Goal: Task Accomplishment & Management: Complete application form

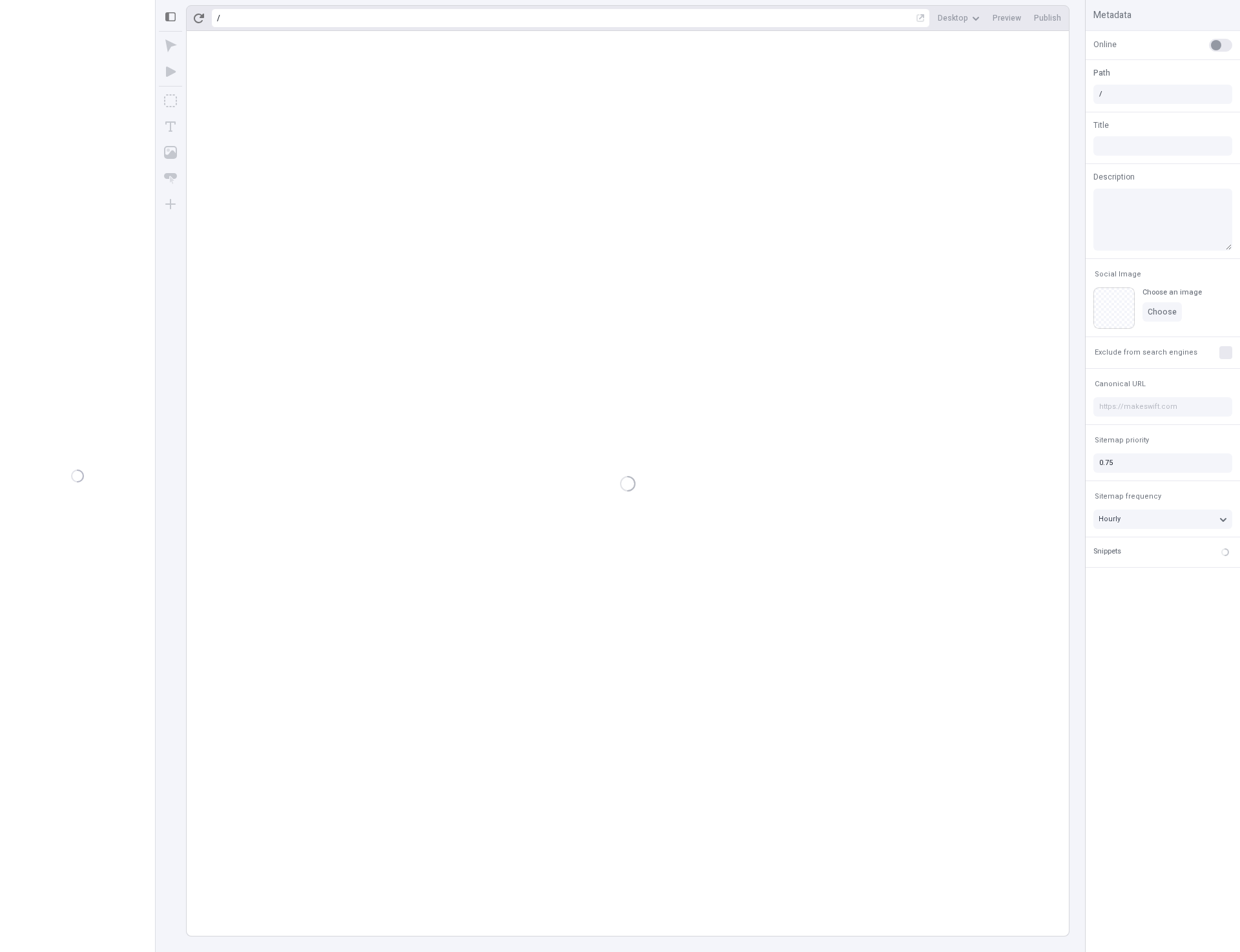
type input "/page-3"
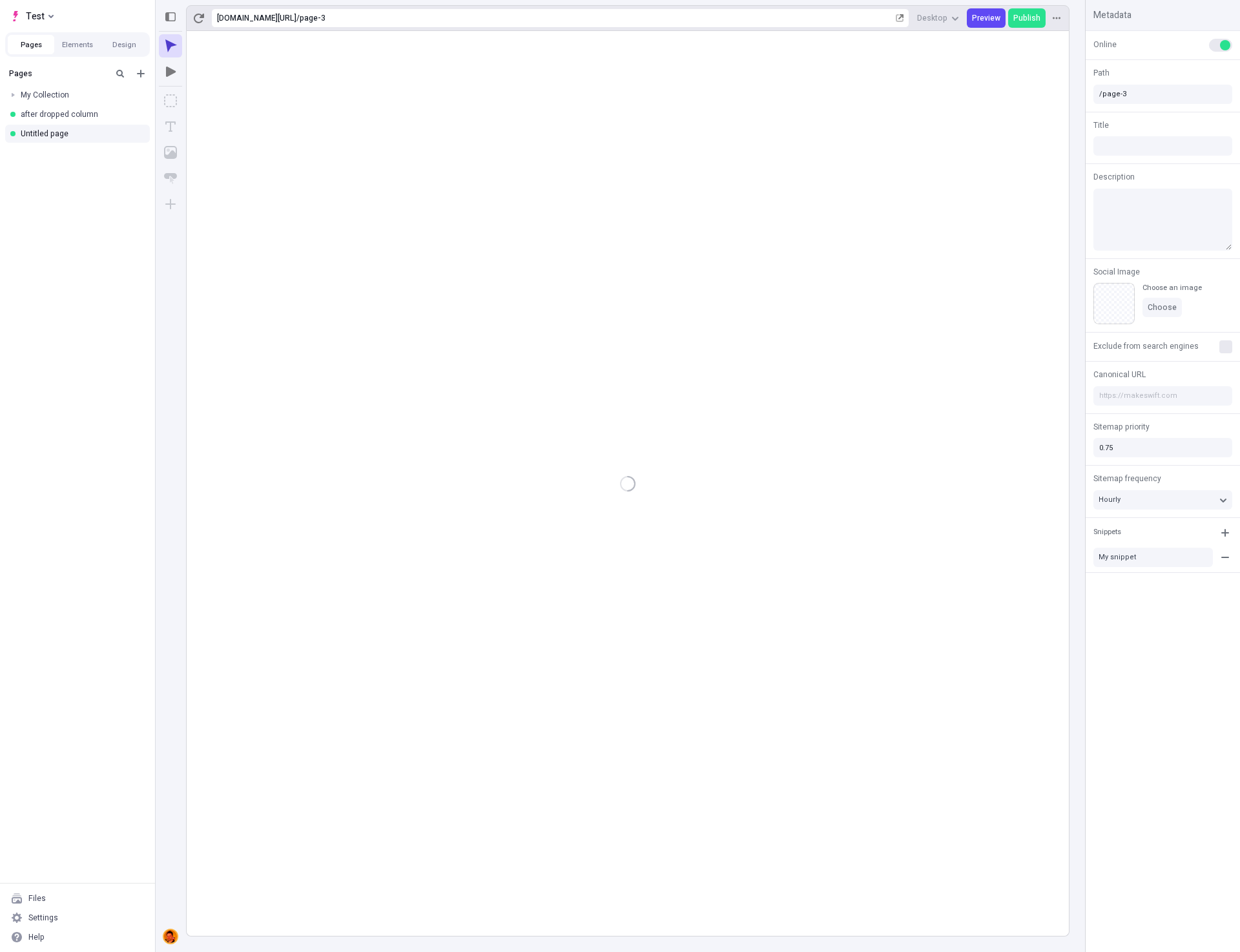
click at [802, 647] on div at bounding box center [628, 483] width 882 height 904
click at [621, 639] on rect at bounding box center [628, 483] width 882 height 904
click at [622, 631] on rect at bounding box center [628, 483] width 882 height 904
click at [64, 914] on div "Settings" at bounding box center [77, 917] width 145 height 19
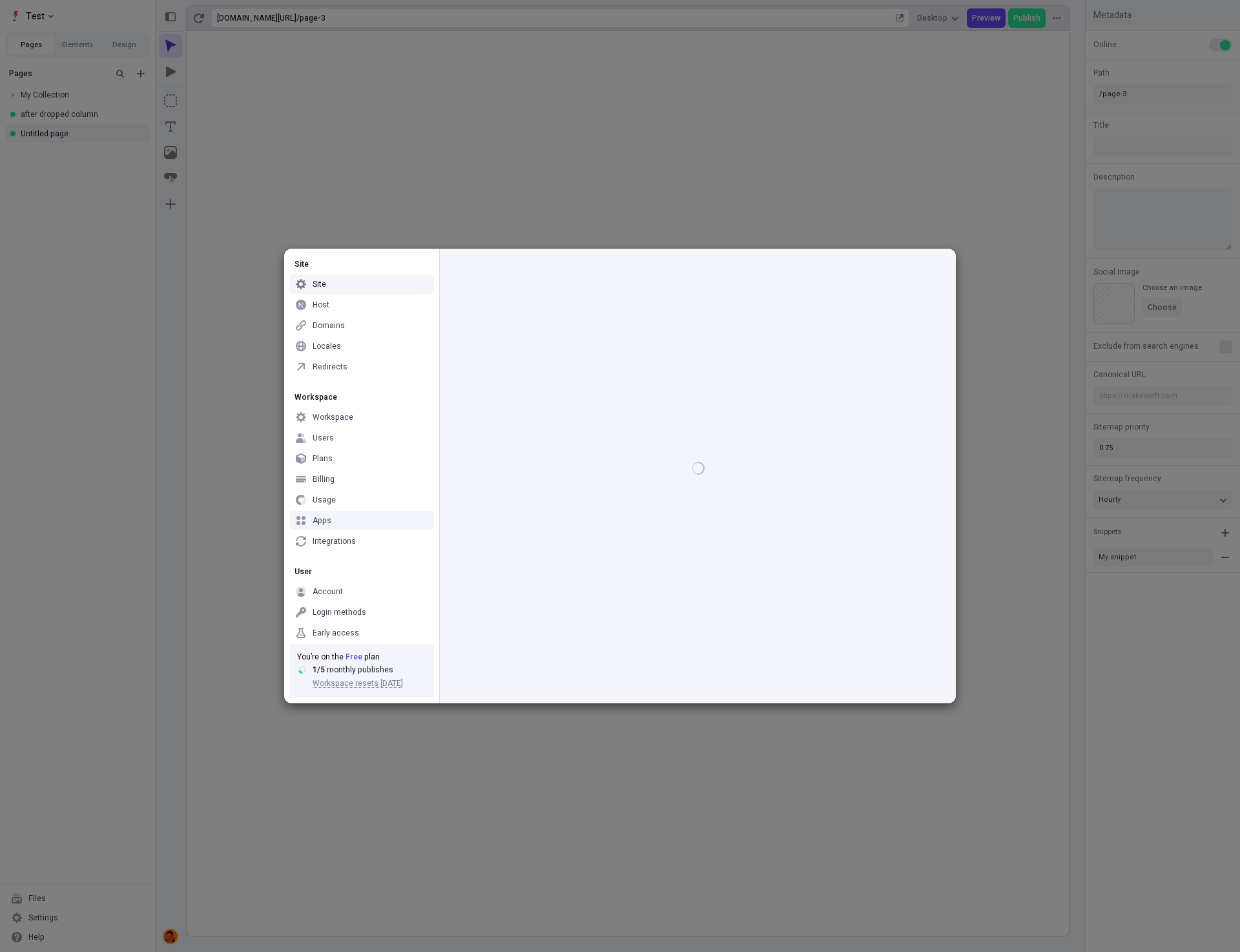
click at [339, 523] on div "Apps" at bounding box center [361, 520] width 145 height 19
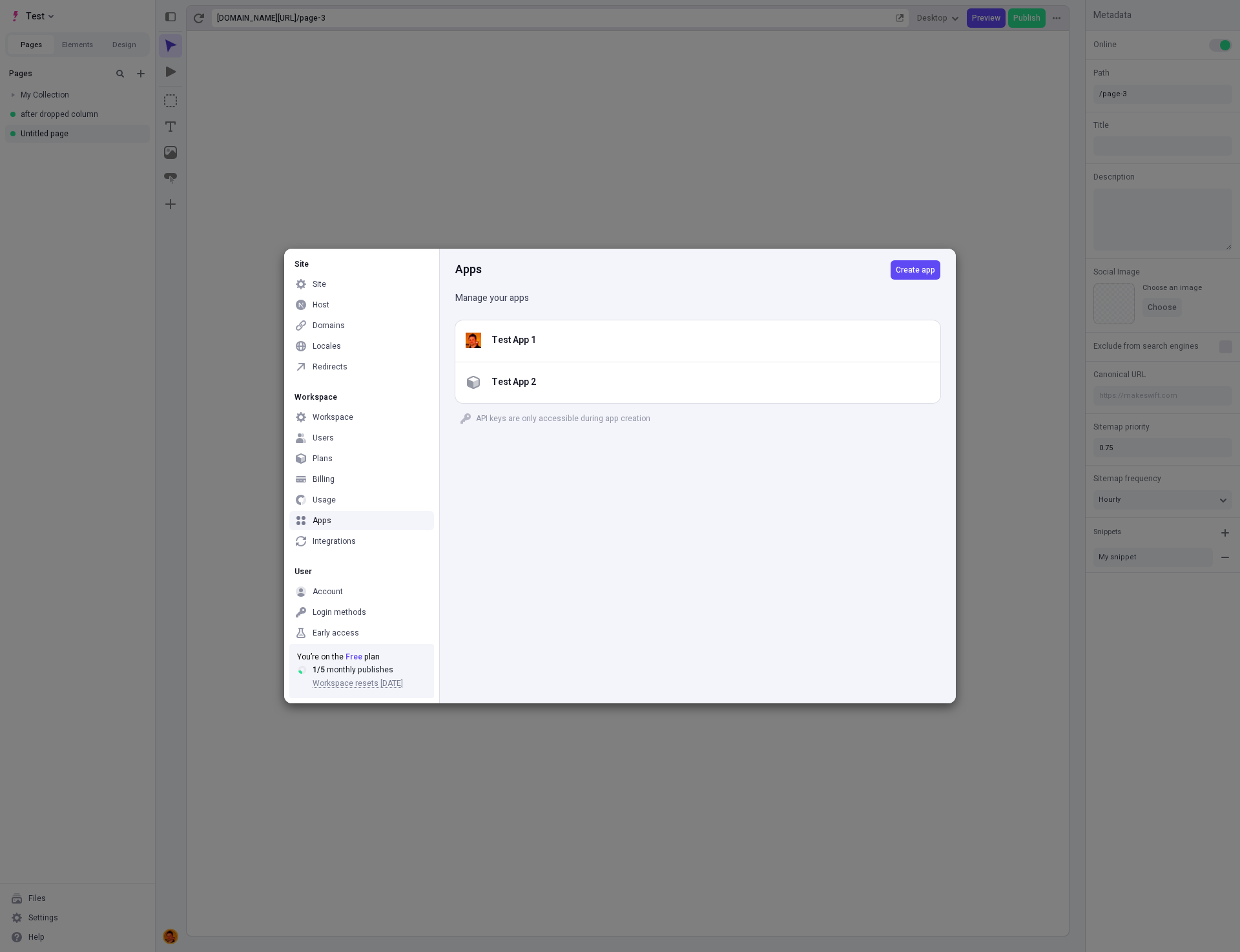
click at [785, 589] on div "Apps Create app Manage your apps Test App 1 Test App 2 API keys are only access…" at bounding box center [698, 476] width 517 height 455
click at [921, 271] on span "Create app" at bounding box center [916, 270] width 40 height 11
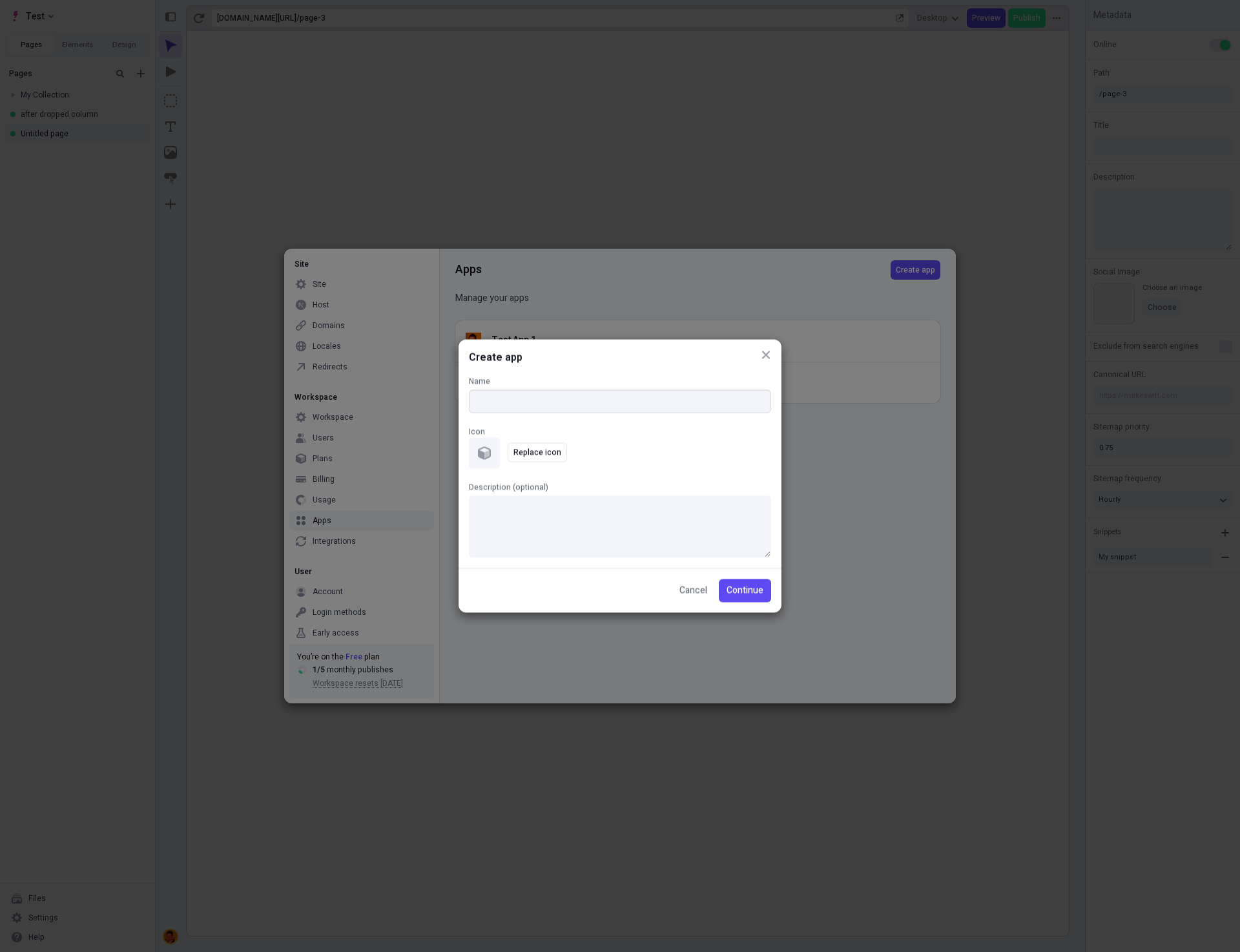
click at [594, 404] on input "Name" at bounding box center [620, 401] width 302 height 23
type input "Test~App&^4"
click at [752, 587] on span "Continue" at bounding box center [745, 591] width 37 height 15
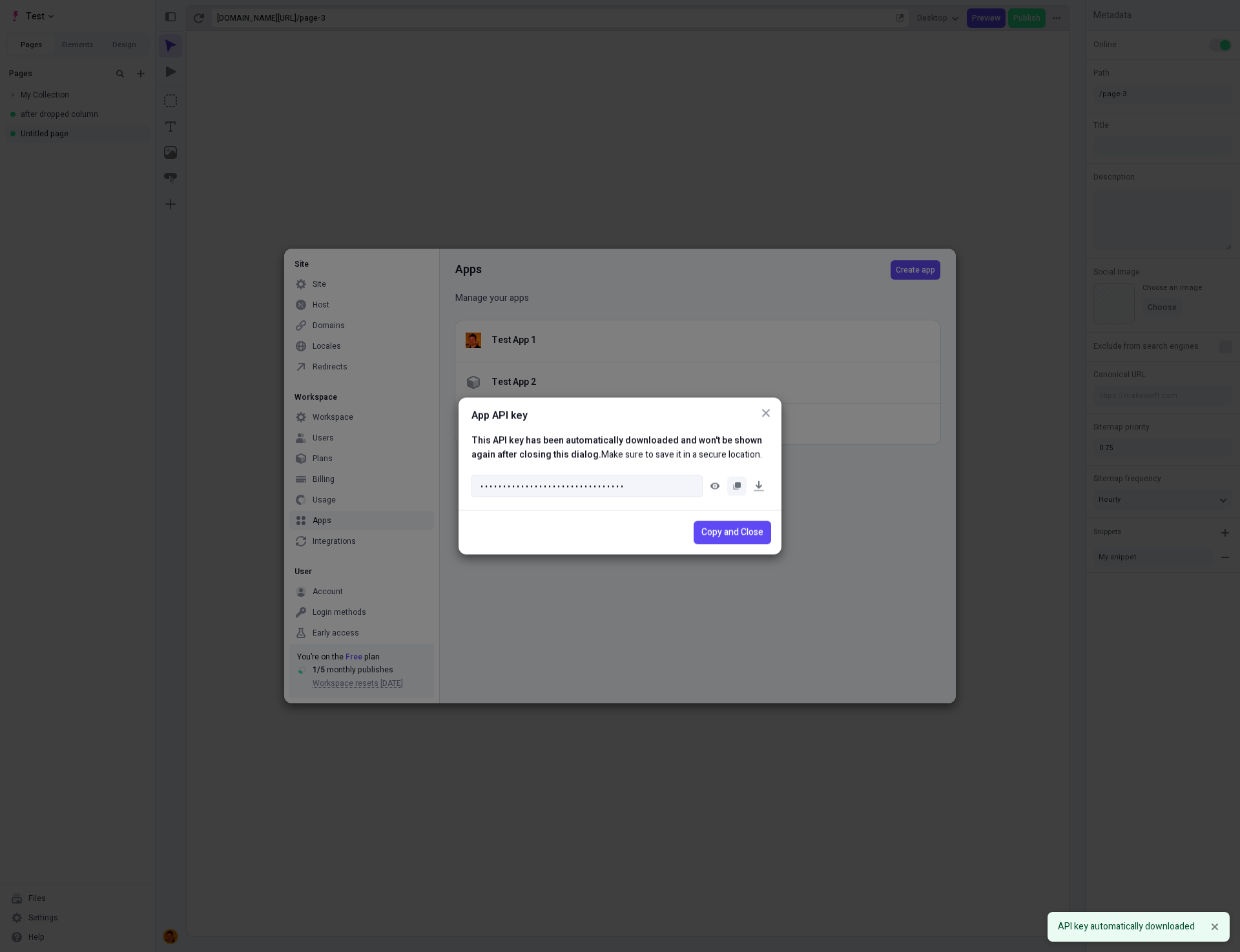
click at [739, 488] on icon "button" at bounding box center [737, 486] width 8 height 8
click at [713, 488] on icon "button" at bounding box center [715, 486] width 9 height 7
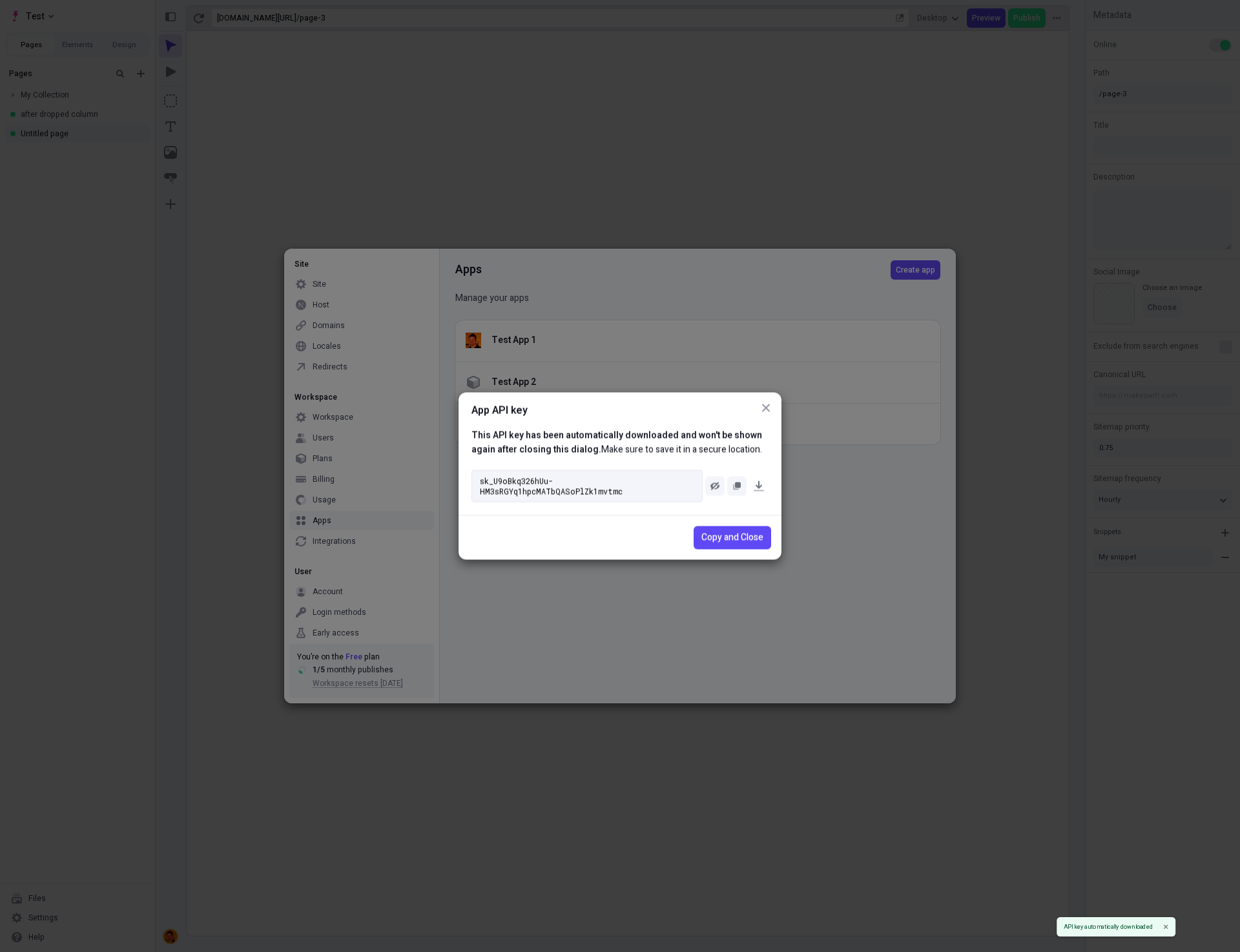
click at [736, 485] on rect "button" at bounding box center [738, 485] width 6 height 6
click at [742, 532] on span "Copy and Close" at bounding box center [733, 538] width 62 height 15
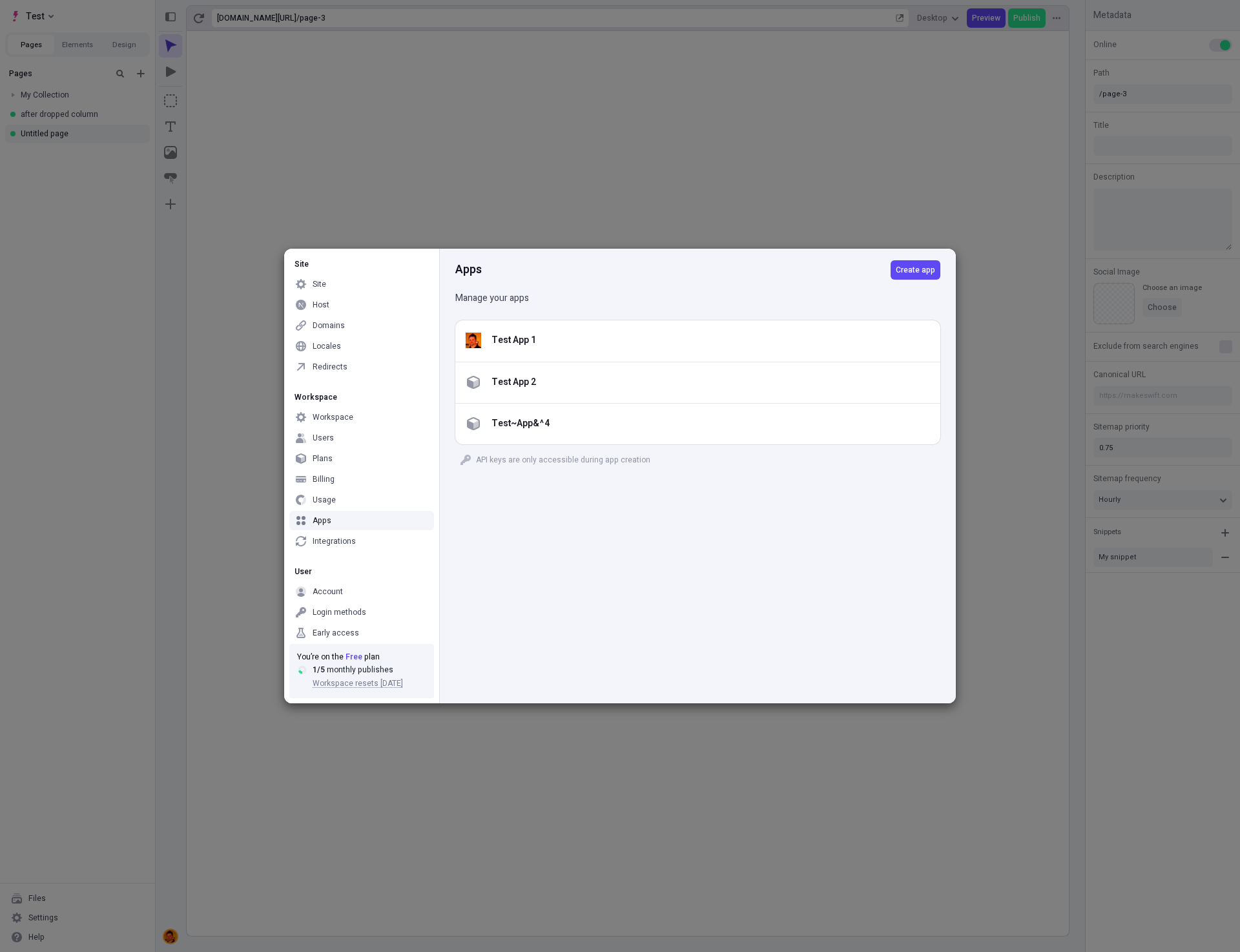
click at [787, 592] on div "Apps Create app Manage your apps Test App 1 Test App 2 Test~App&^4 API keys are…" at bounding box center [698, 476] width 517 height 455
click at [794, 580] on div "Apps Create app Manage your apps Test App 1 Test App 2 Test~App&^4 API keys are…" at bounding box center [698, 476] width 517 height 455
click at [796, 580] on div "Apps Create app Manage your apps Test App 1 Test App 2 Test~App&^4 API keys are…" at bounding box center [698, 476] width 517 height 455
click at [784, 593] on div "Apps Create app Manage your apps Test App 1 Test App 2 Test~App&^4 API keys are…" at bounding box center [698, 476] width 517 height 455
click at [736, 605] on div "Apps Create app Manage your apps Test App 1 Test App 2 Test~App&^4 API keys are…" at bounding box center [698, 476] width 517 height 455
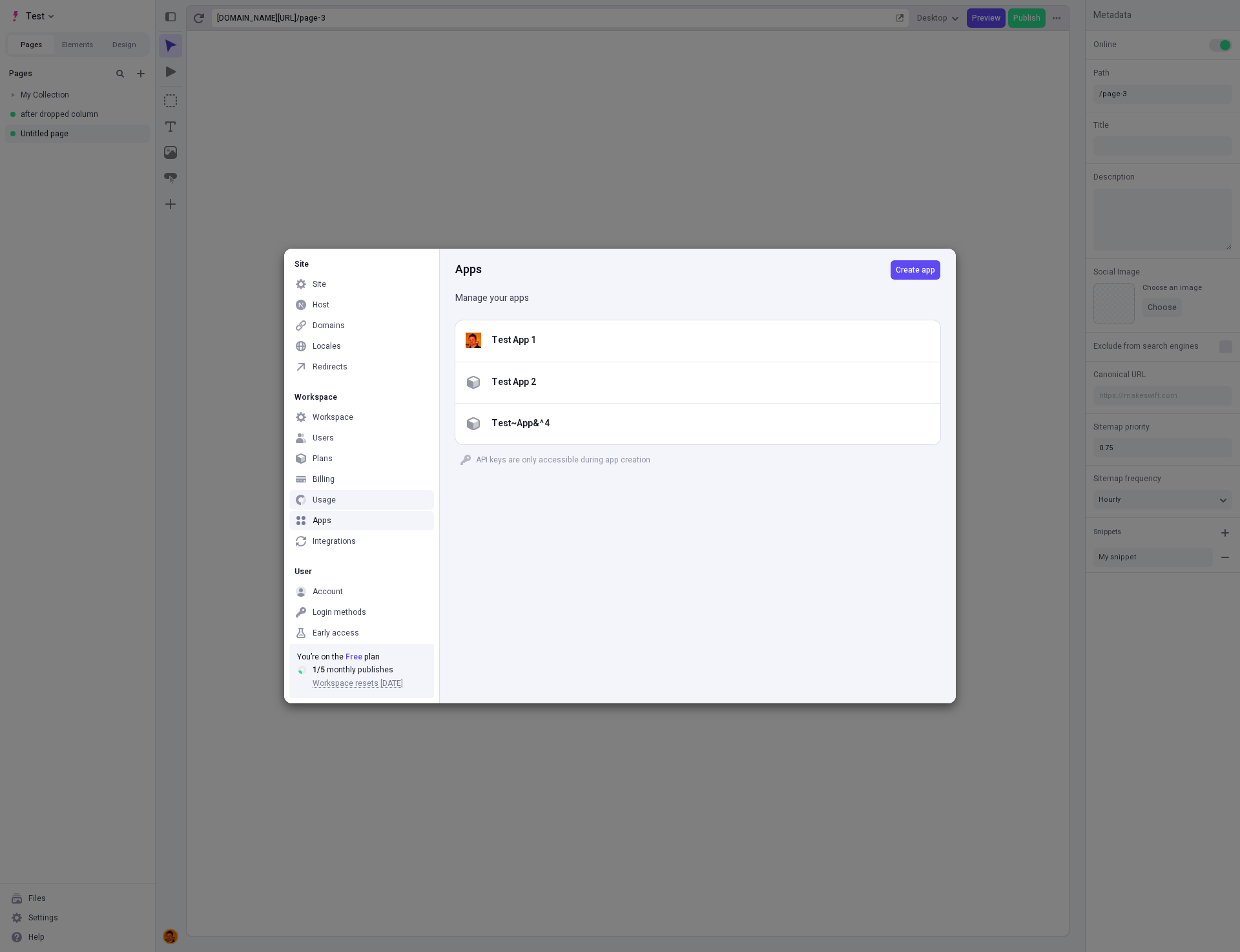
click at [747, 599] on div "Apps Create app Manage your apps Test App 1 Test App 2 Test~App&^4 API keys are…" at bounding box center [698, 476] width 517 height 455
click at [323, 278] on div "Site" at bounding box center [361, 284] width 145 height 19
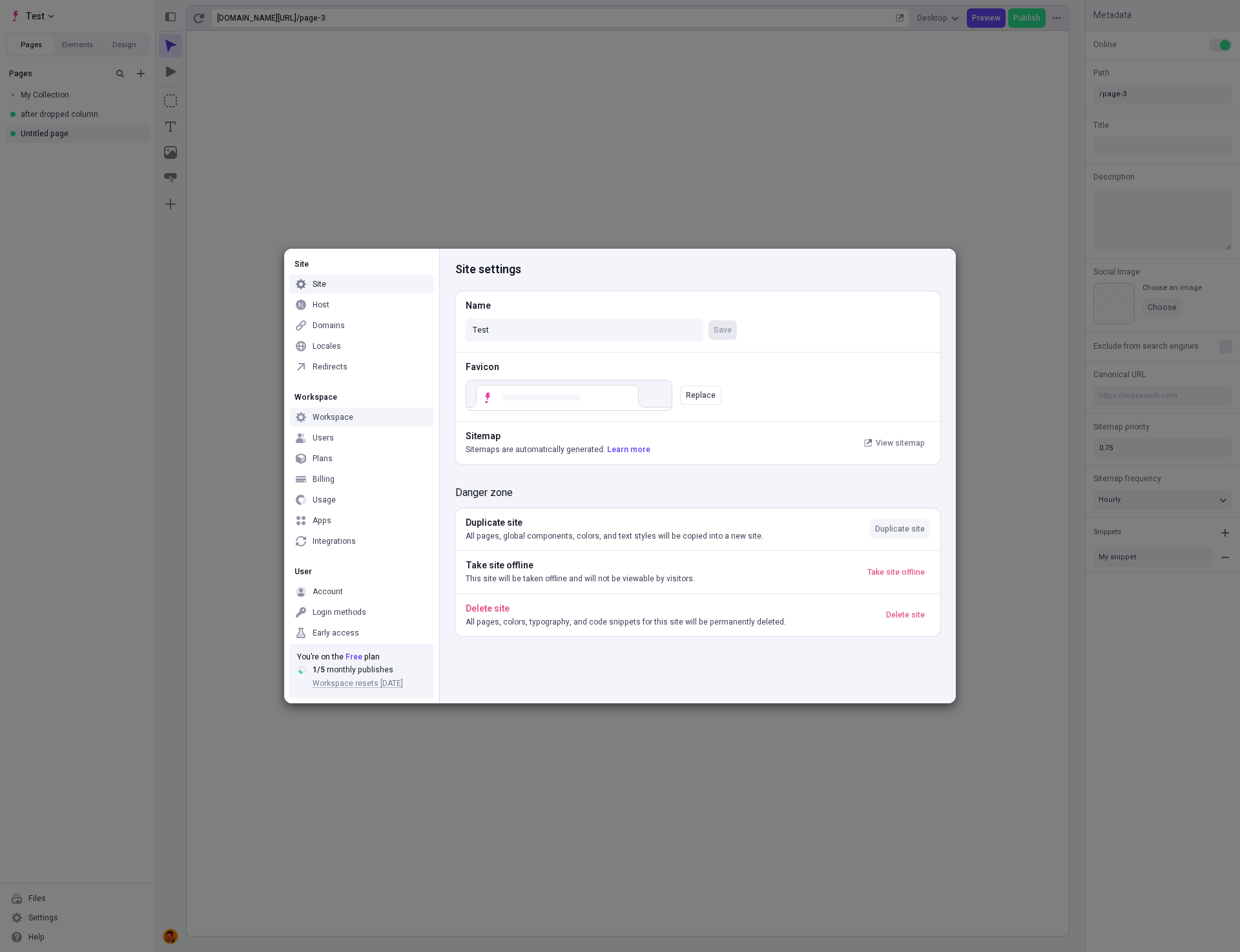
click at [901, 528] on span "Duplicate site" at bounding box center [899, 529] width 49 height 11
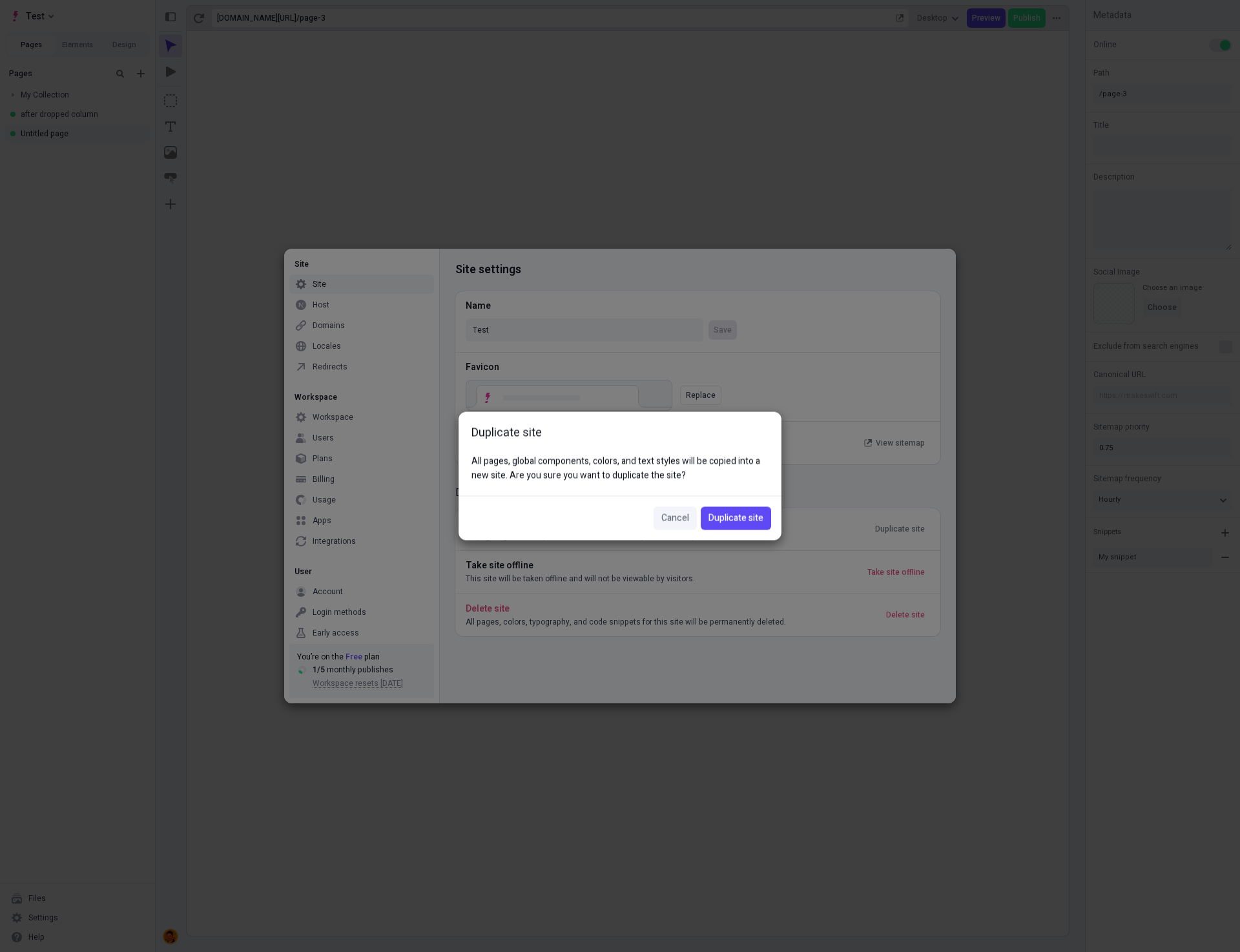
click at [678, 515] on span "Cancel" at bounding box center [675, 519] width 28 height 15
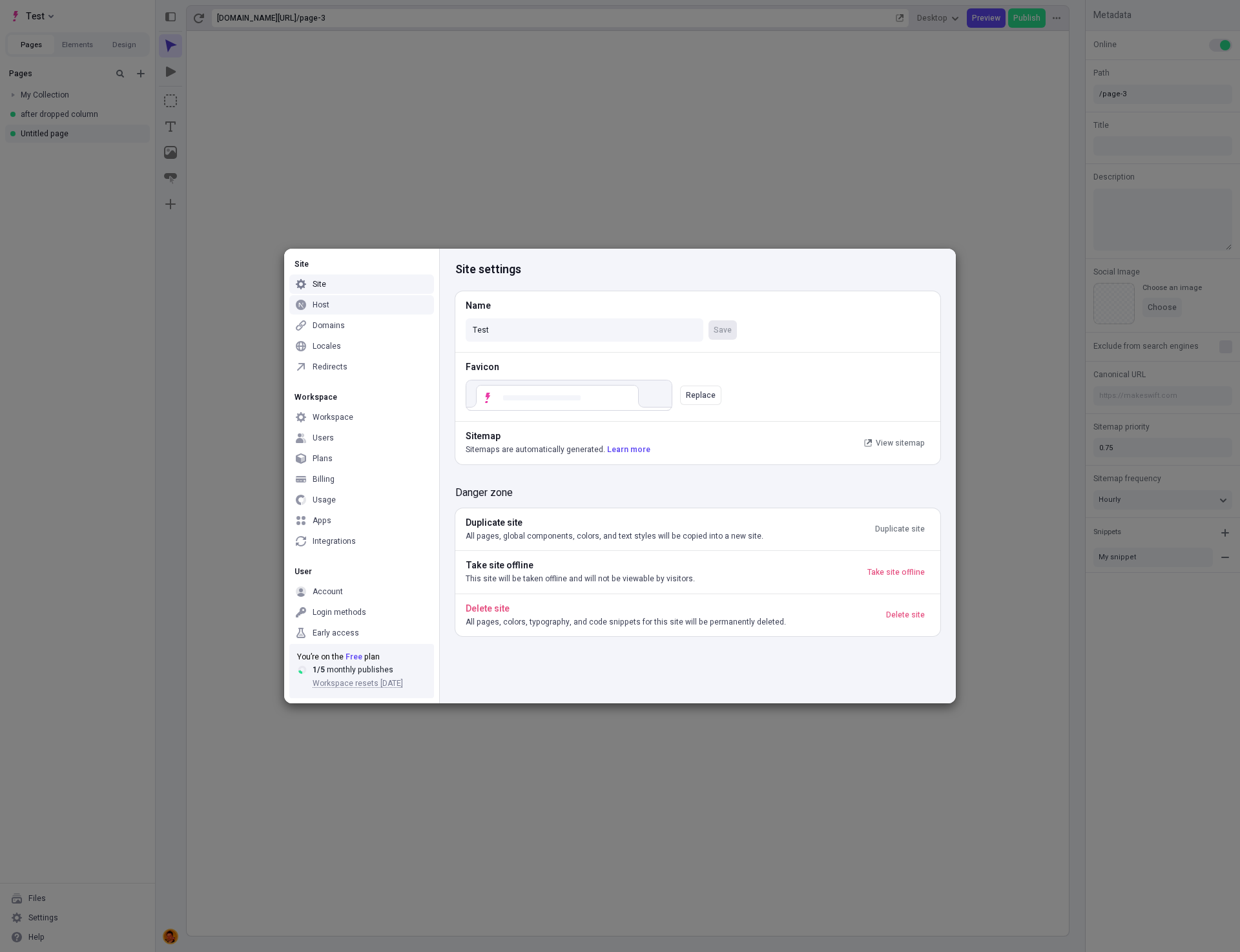
click at [135, 357] on div "Site Site Host Domains Locales Redirects Workspace Workspace Users Plans Billin…" at bounding box center [620, 476] width 1240 height 952
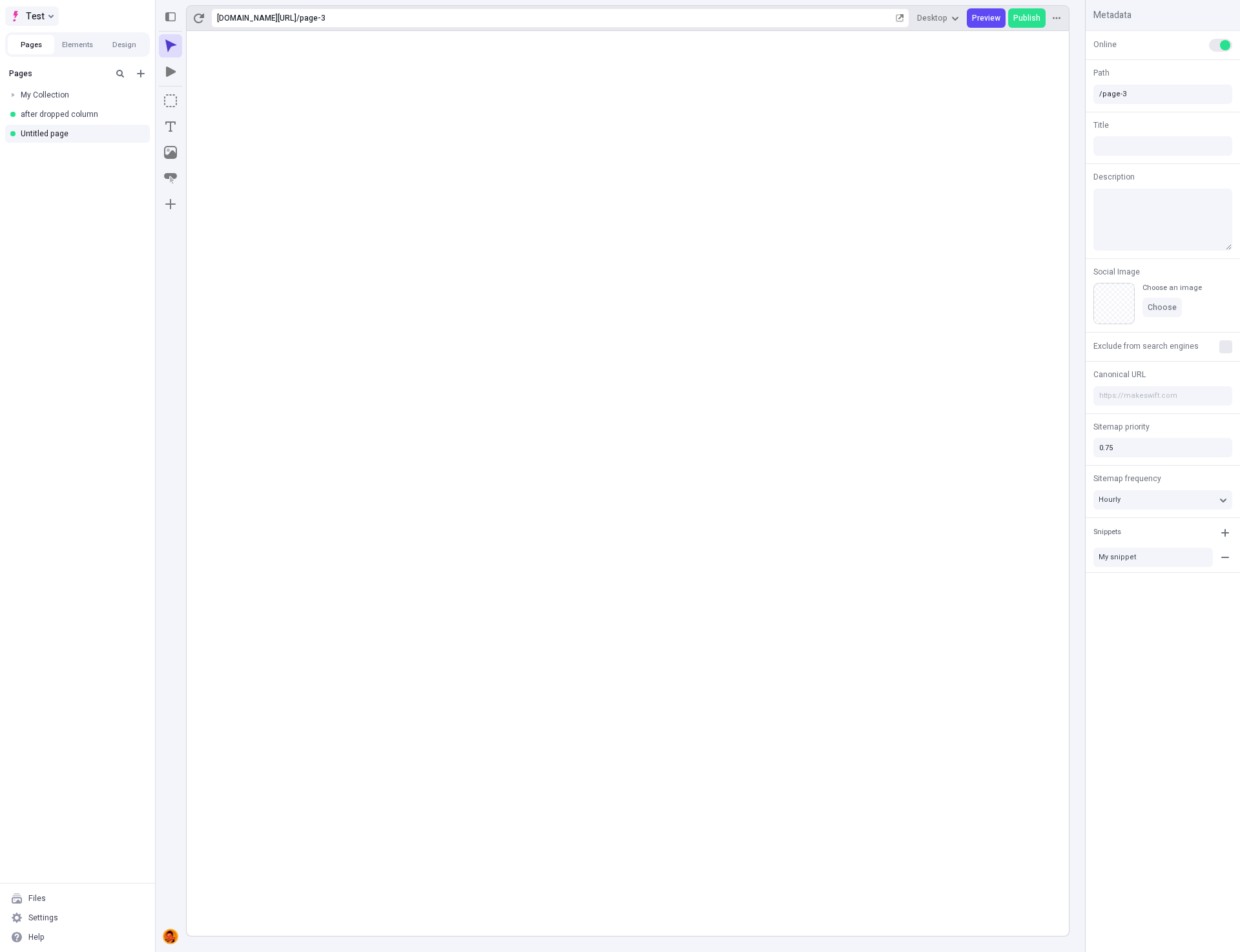
click at [46, 17] on button "Test" at bounding box center [32, 16] width 53 height 19
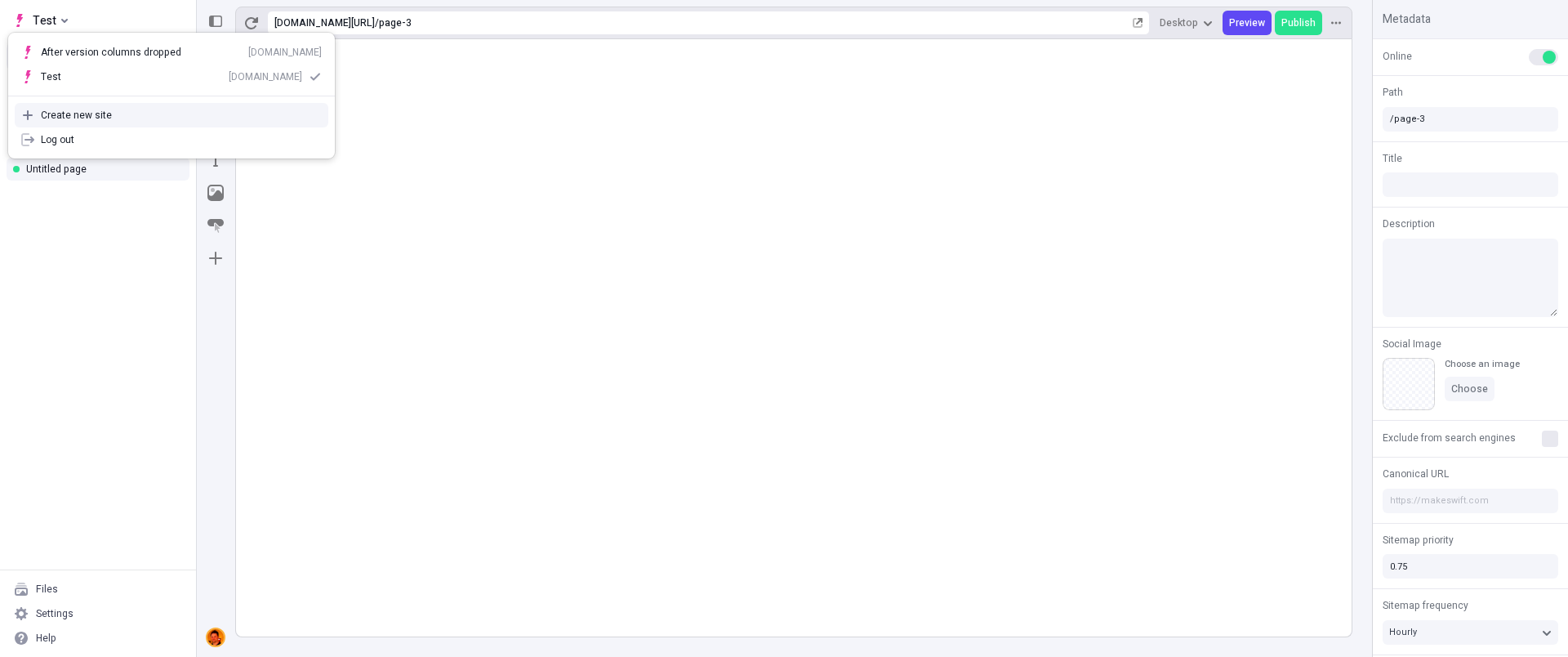
click at [93, 114] on div "Create new site" at bounding box center [181, 115] width 281 height 13
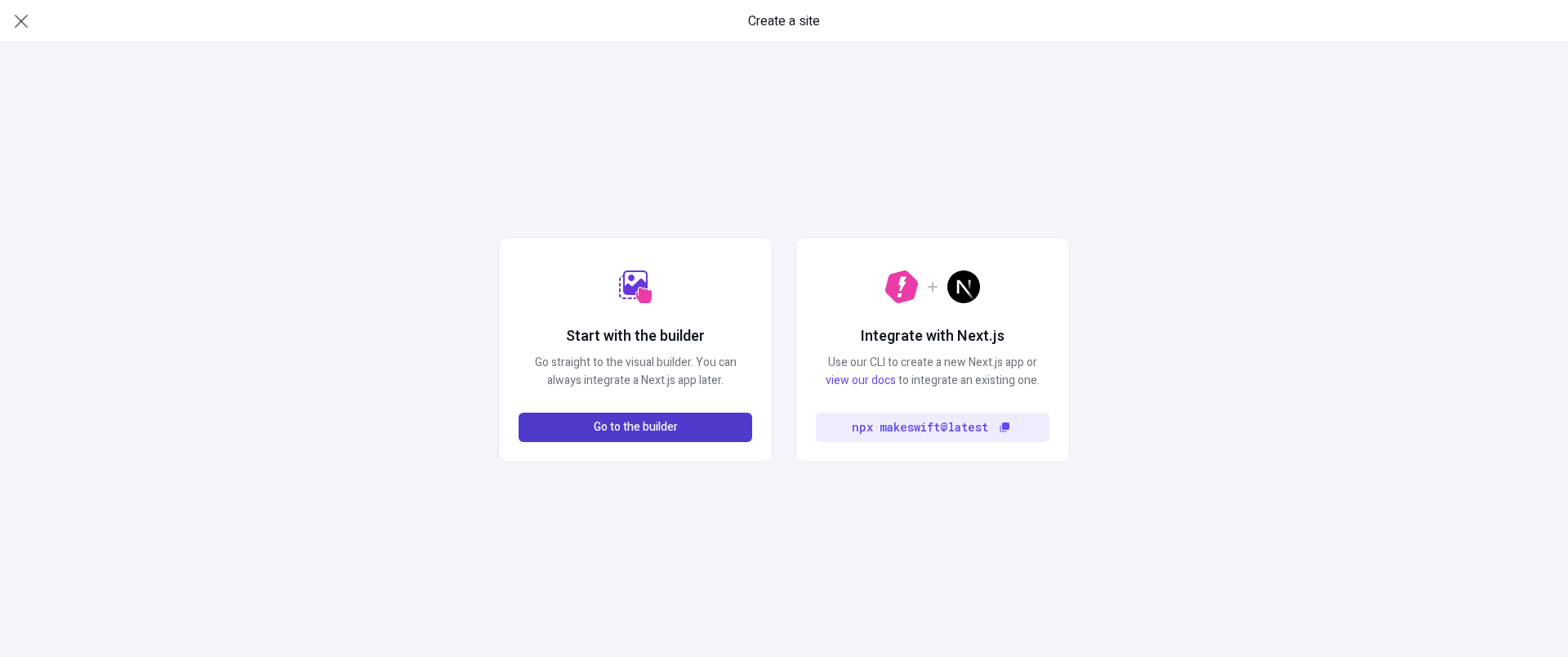
click at [606, 437] on button "Go to the builder" at bounding box center [636, 427] width 234 height 29
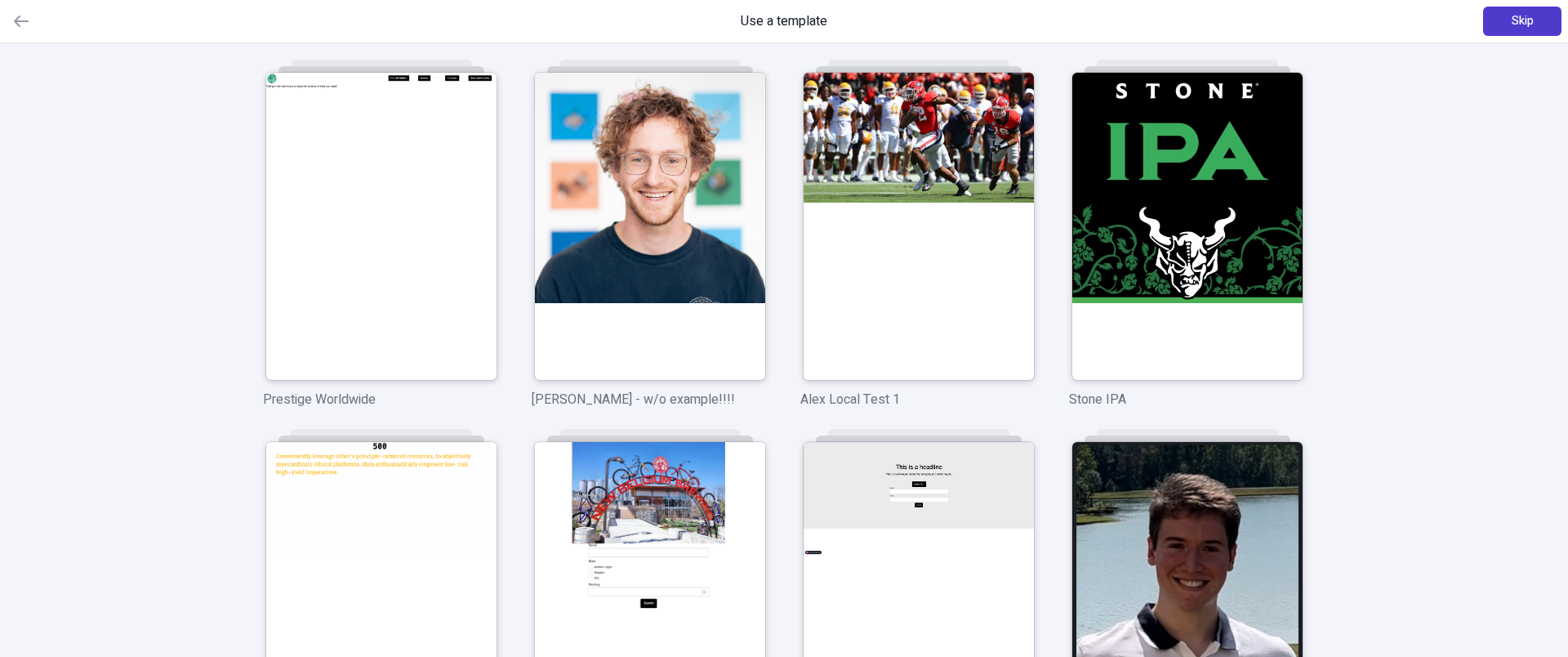
click at [1501, 19] on button "Skip" at bounding box center [1522, 21] width 78 height 29
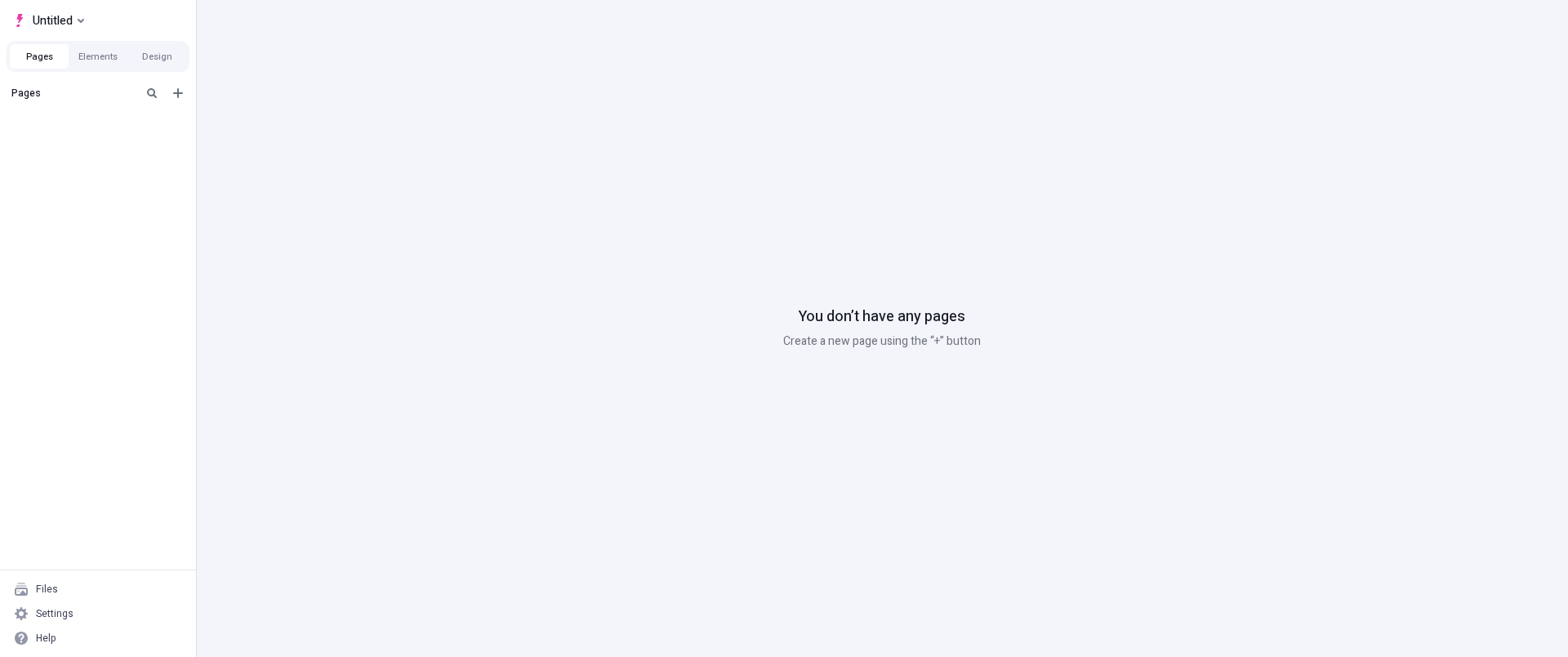
click at [439, 590] on div "You don’t have any pages Create a new page using the “+” button" at bounding box center [882, 328] width 1372 height 657
click at [371, 432] on div "You don’t have any pages Create a new page using the “+” button" at bounding box center [882, 328] width 1372 height 657
click at [76, 14] on button "Untitled" at bounding box center [48, 20] width 84 height 24
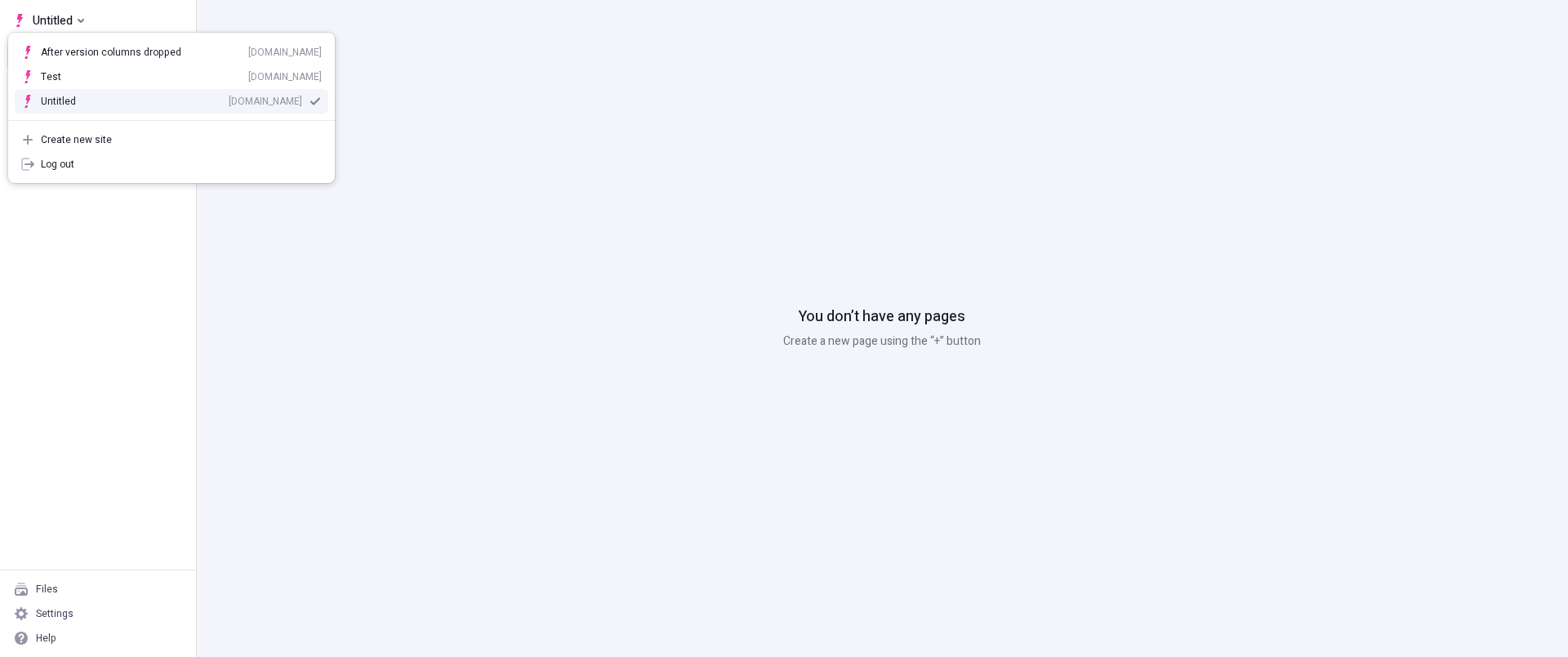
click at [393, 373] on div "You don’t have any pages Create a new page using the “+” button" at bounding box center [882, 328] width 1372 height 657
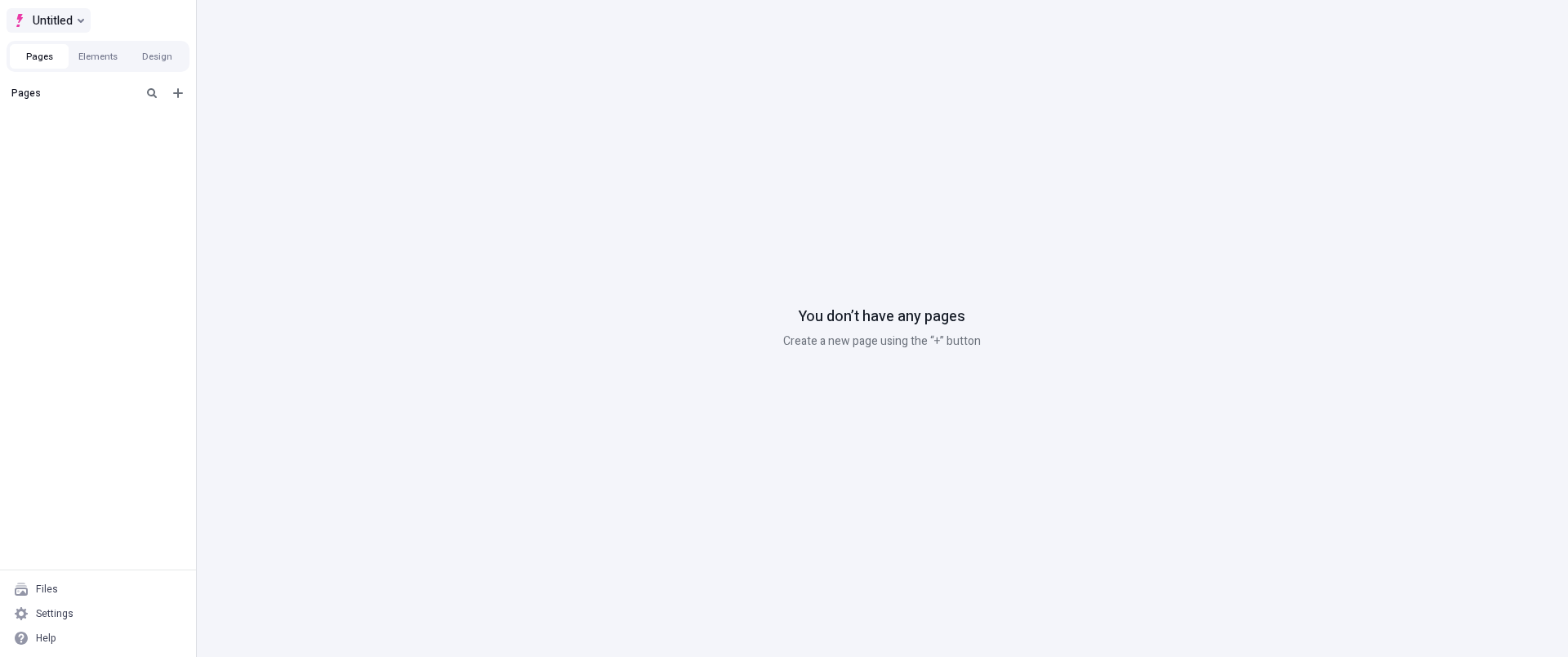
click at [72, 23] on span "Untitled" at bounding box center [53, 20] width 40 height 19
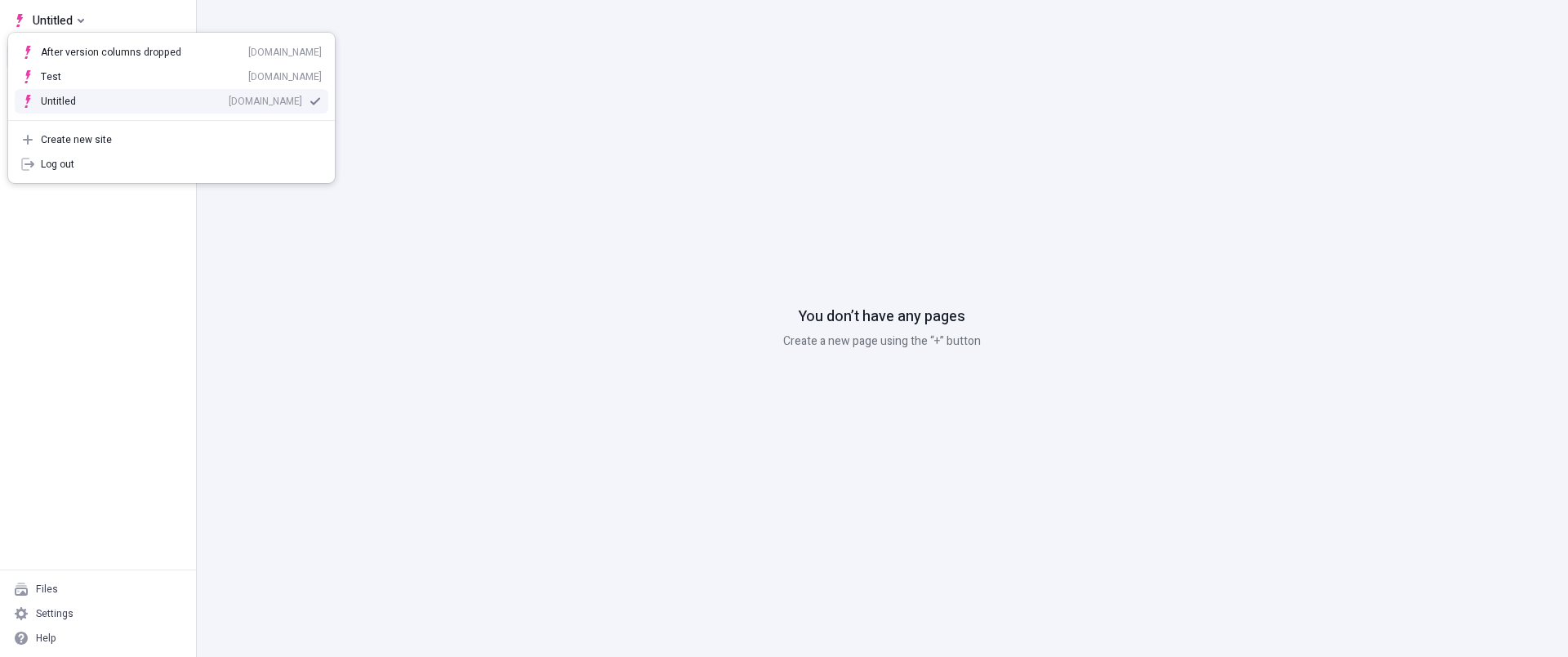
click at [650, 245] on div "You don’t have any pages Create a new page using the “+” button" at bounding box center [882, 328] width 1372 height 657
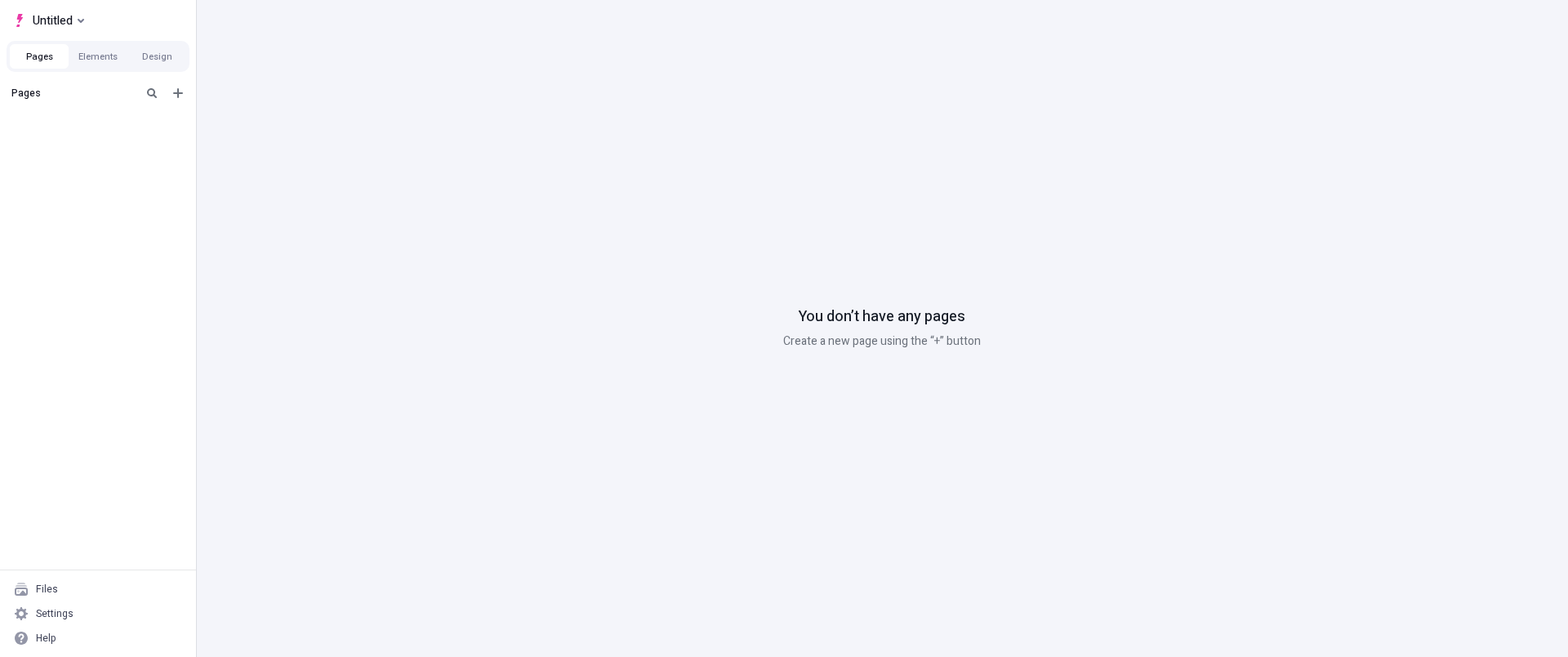
click at [539, 316] on div "You don’t have any pages Create a new page using the “+” button" at bounding box center [882, 328] width 1372 height 657
click at [608, 278] on div "You don’t have any pages Create a new page using the “+” button" at bounding box center [882, 328] width 1372 height 657
